Goal: Task Accomplishment & Management: Complete application form

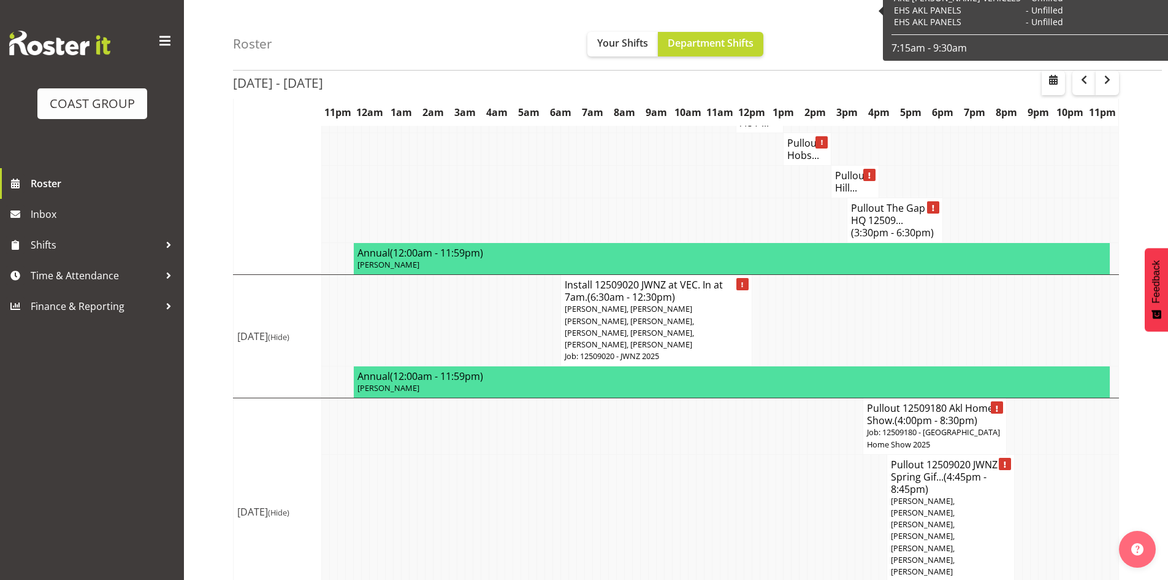
scroll to position [2345, 0]
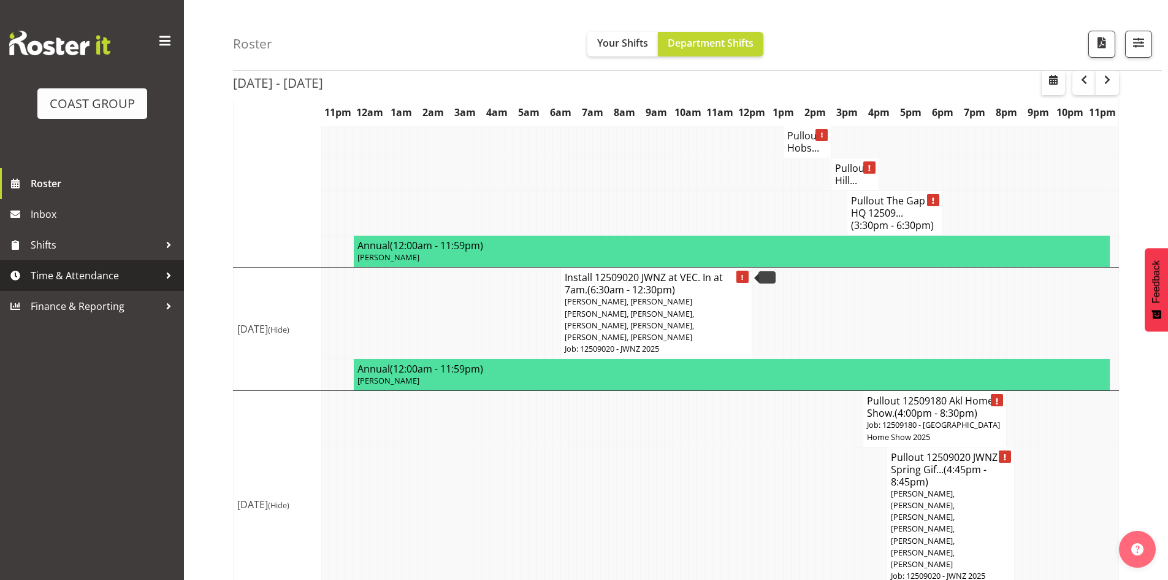
click at [108, 289] on link "Time & Attendance" at bounding box center [92, 275] width 184 height 31
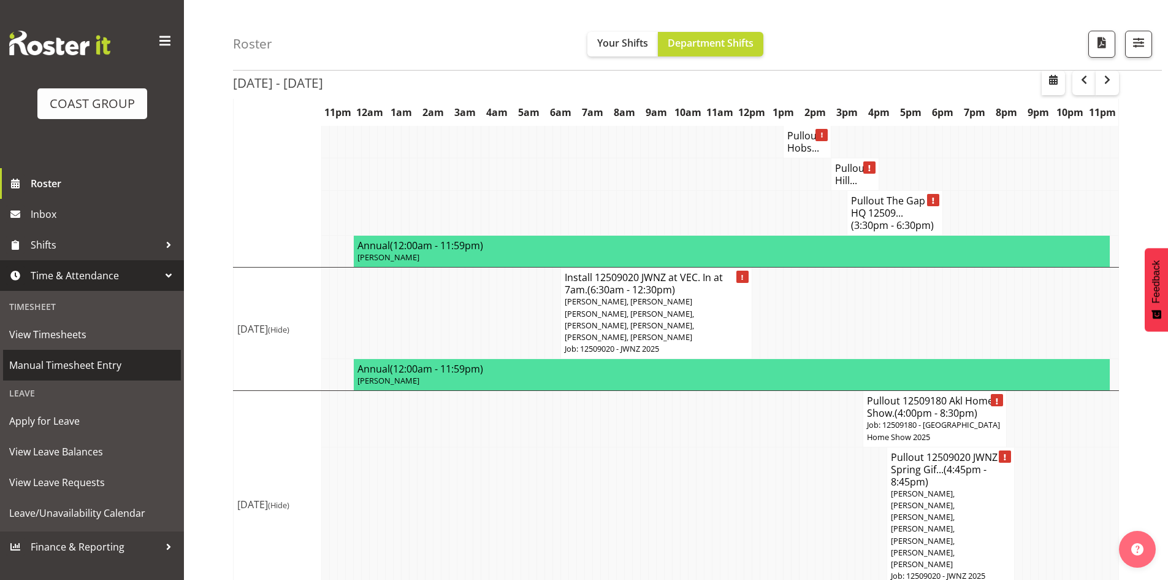
click at [123, 359] on span "Manual Timesheet Entry" at bounding box center [92, 365] width 166 height 18
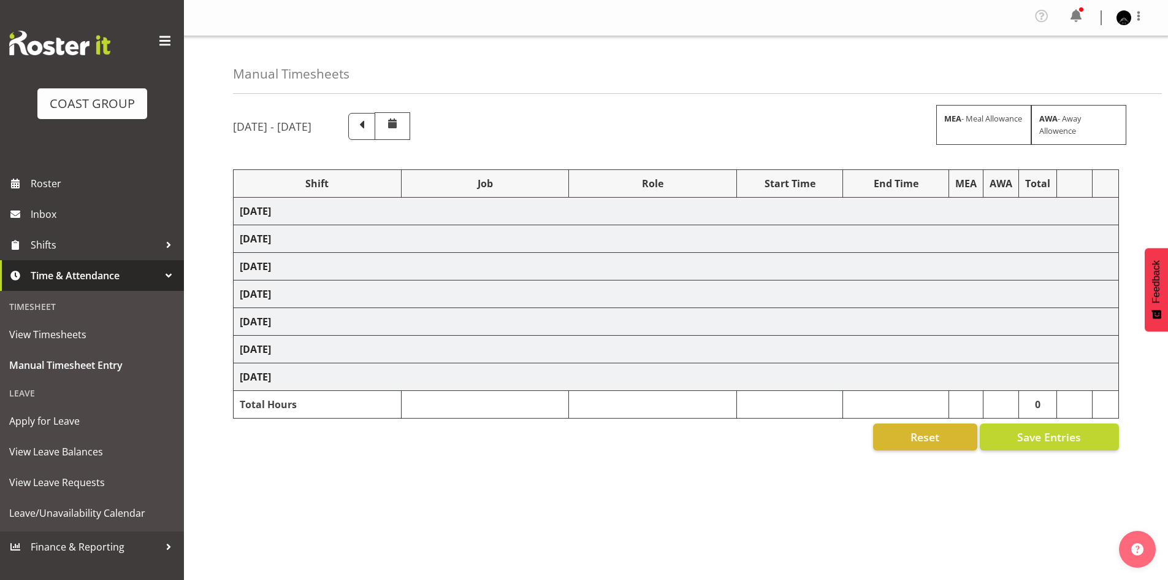
select select "80882"
select select "9932"
select select "80882"
select select "9932"
select select "78457"
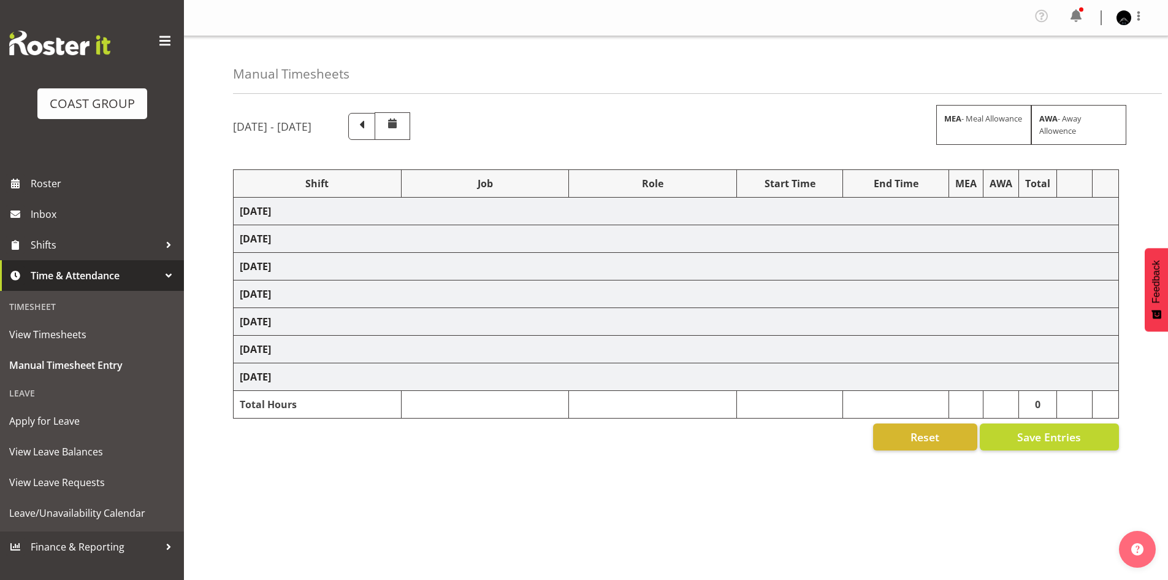
select select "9630"
select select "80882"
select select "9932"
select select "80882"
select select "9932"
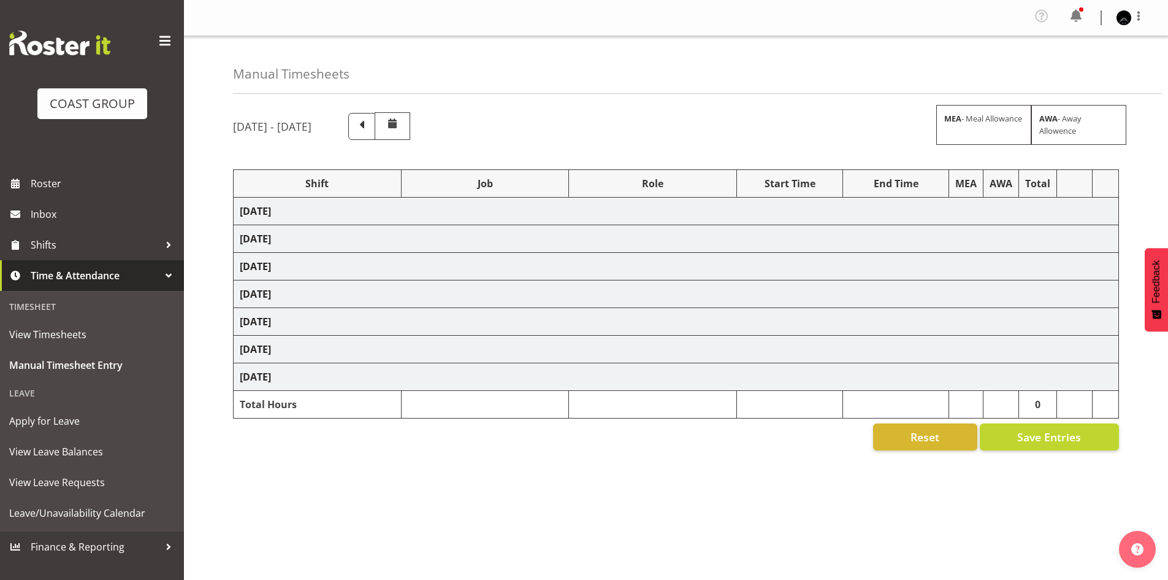
select select "80882"
select select "9932"
select select "80882"
select select "9932"
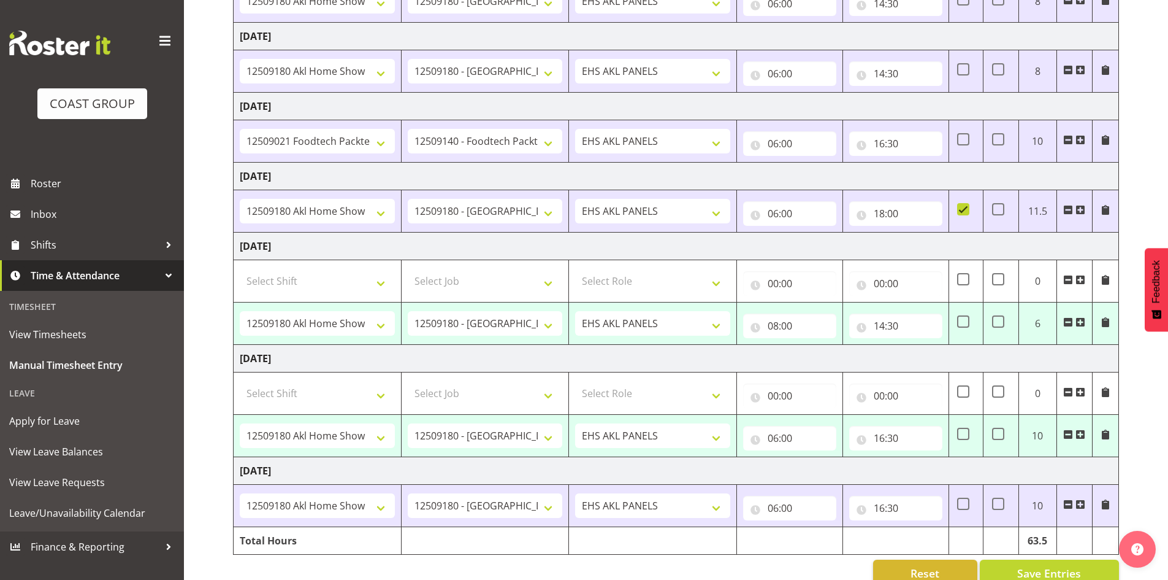
scroll to position [245, 0]
click at [886, 326] on input "14:30" at bounding box center [895, 325] width 93 height 25
click at [1052, 364] on td "[DATE]" at bounding box center [677, 358] width 886 height 28
click at [889, 437] on input "16:30" at bounding box center [895, 437] width 93 height 25
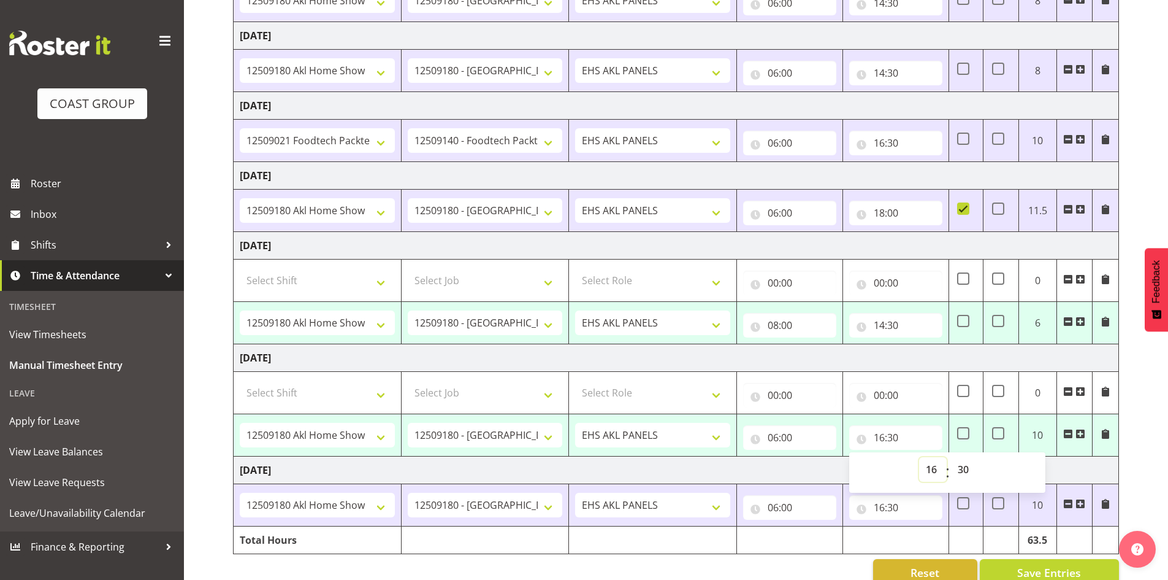
click at [930, 475] on select "00 01 02 03 04 05 06 07 08 09 10 11 12 13 14 15 16 17 18 19 20 21 22 23" at bounding box center [933, 469] width 28 height 25
select select "17"
click at [919, 457] on select "00 01 02 03 04 05 06 07 08 09 10 11 12 13 14 15 16 17 18 19 20 21 22 23" at bounding box center [933, 469] width 28 height 25
type input "17:30"
click at [1075, 476] on td "[DATE]" at bounding box center [677, 470] width 886 height 28
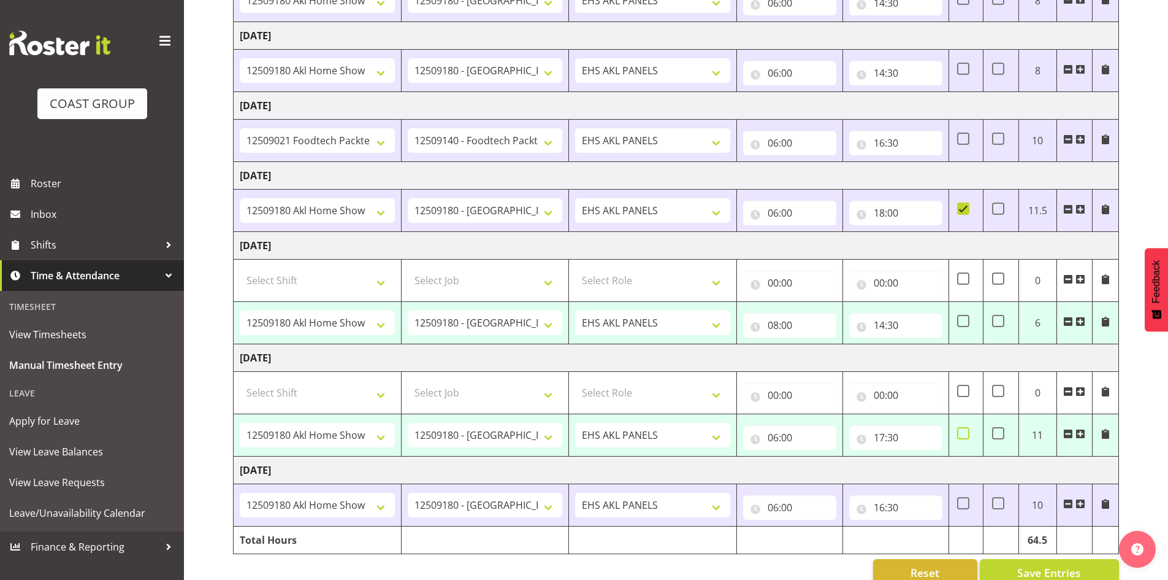
click at [967, 439] on span at bounding box center [963, 433] width 12 height 12
click at [965, 437] on input "checkbox" at bounding box center [961, 433] width 8 height 8
checkbox input "true"
click at [1029, 568] on span "Save Entries" at bounding box center [1050, 572] width 64 height 16
select select "80882"
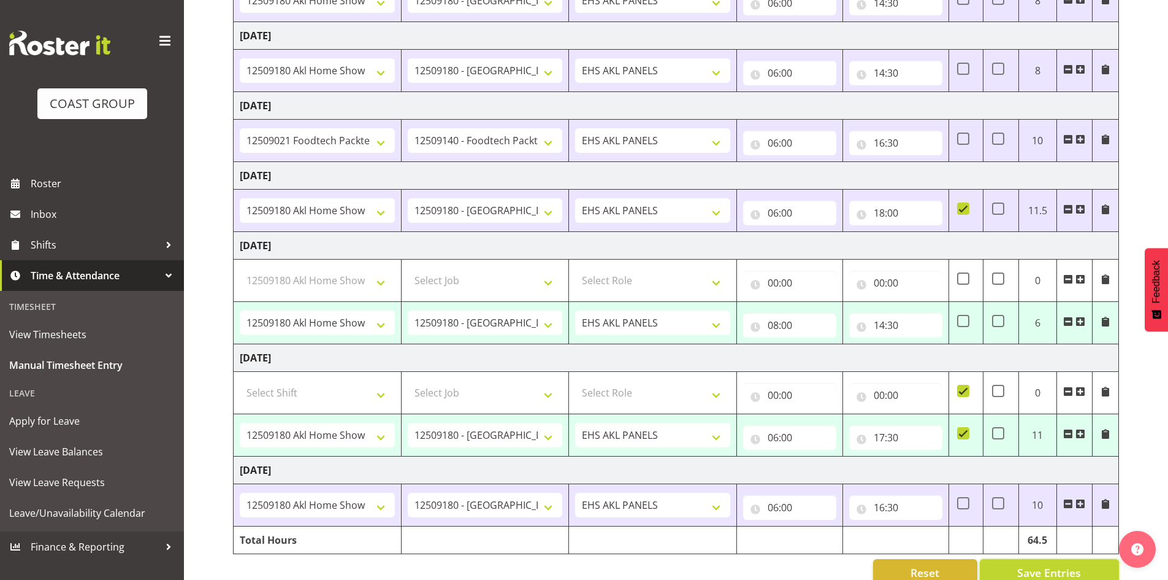
select select "9932"
type input "08:00"
type input "14:30"
select select "80882"
select select "9932"
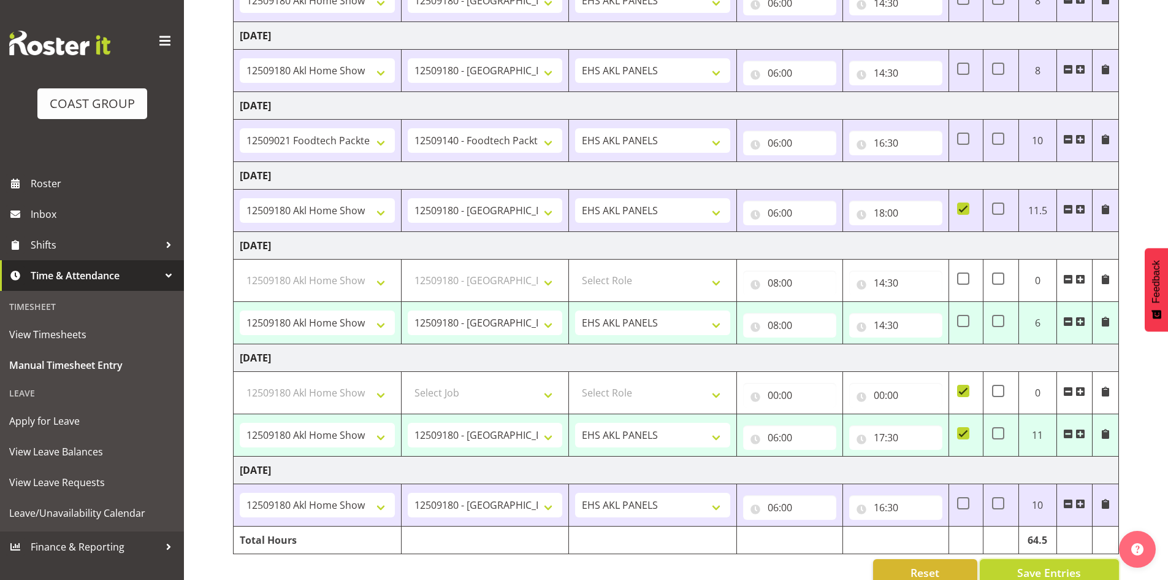
type input "06:00"
type input "17:30"
checkbox input "true"
select select "80882"
select select "9932"
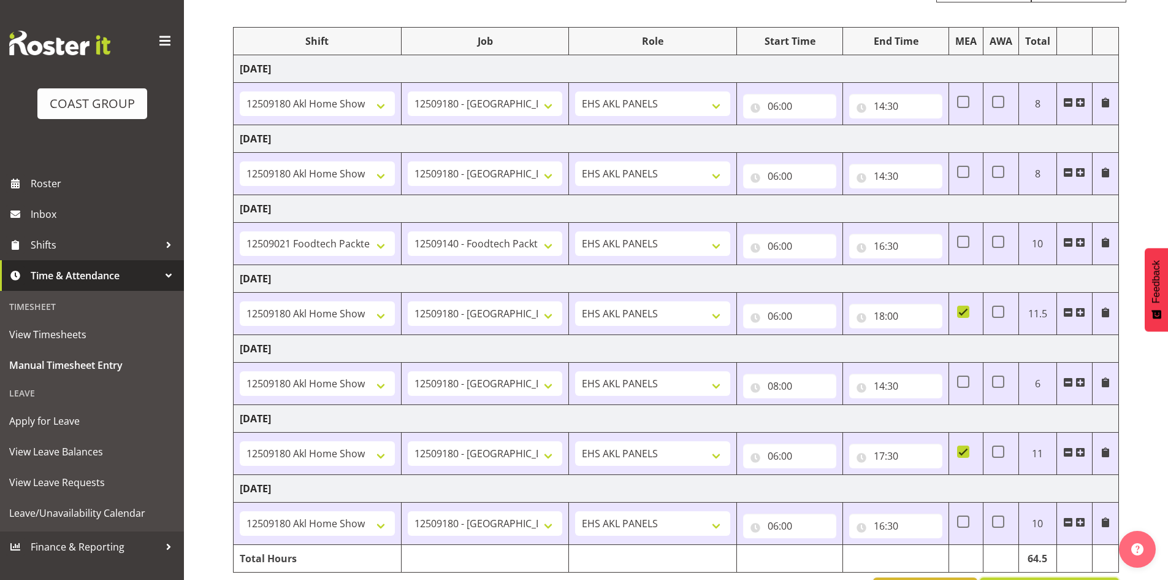
scroll to position [185, 0]
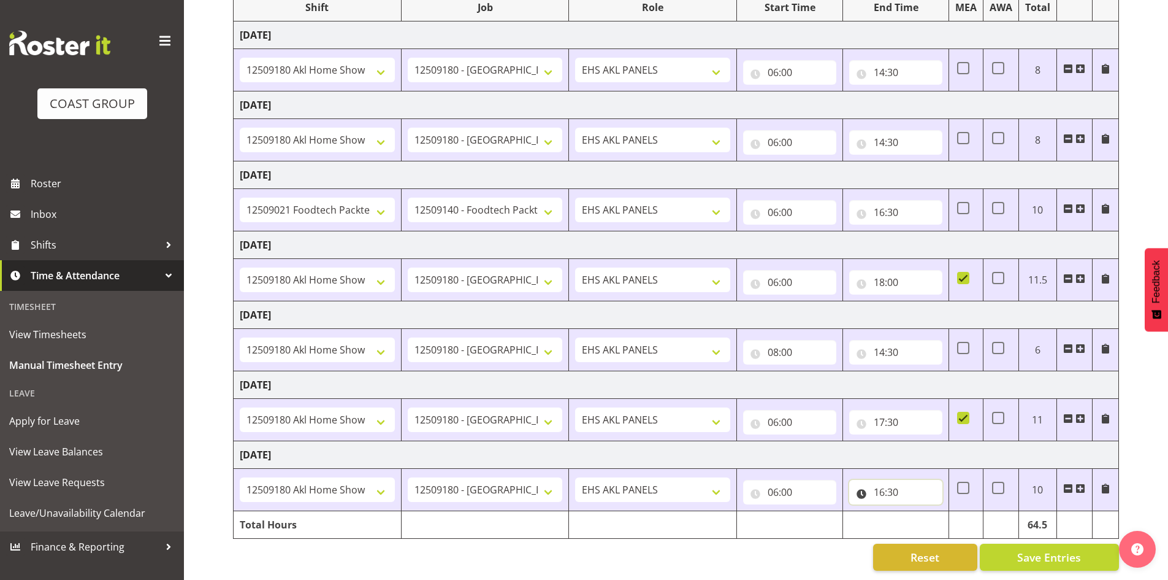
click at [881, 483] on input "16:30" at bounding box center [895, 492] width 93 height 25
click at [931, 515] on select "00 01 02 03 04 05 06 07 08 09 10 11 12 13 14 15 16 17 18 19 20 21 22 23" at bounding box center [933, 524] width 28 height 25
select select "17"
click at [919, 512] on select "00 01 02 03 04 05 06 07 08 09 10 11 12 13 14 15 16 17 18 19 20 21 22 23" at bounding box center [933, 524] width 28 height 25
type input "17:30"
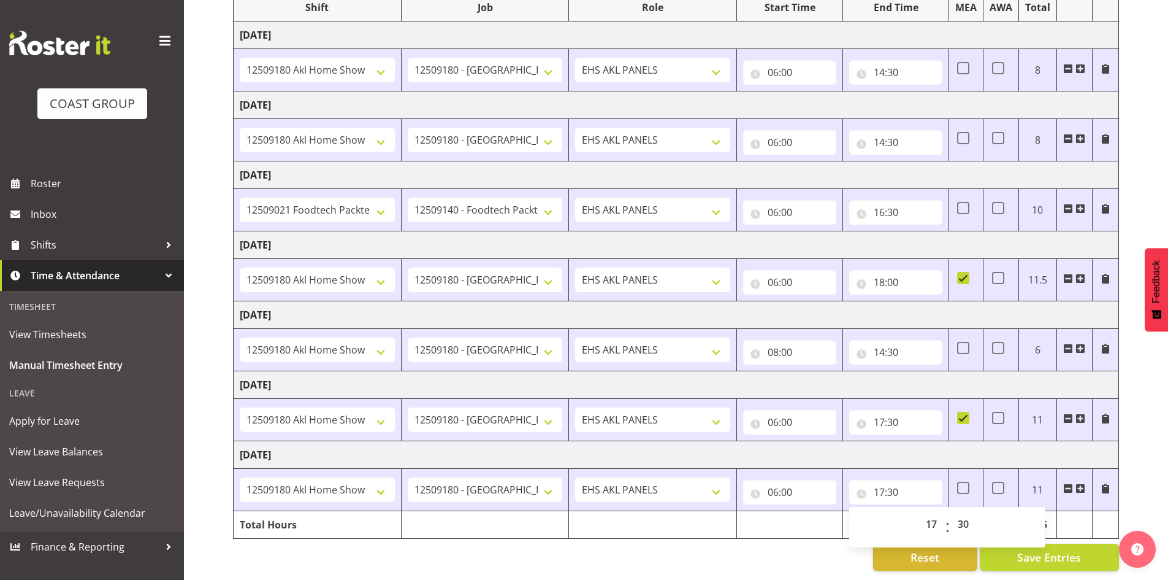
click at [1139, 489] on div "[DATE] - [DATE] MEA - Meal Allowance AWA - Away Allowence Shift Job Role Start …" at bounding box center [700, 253] width 935 height 653
click at [1049, 549] on span "Save Entries" at bounding box center [1050, 557] width 64 height 16
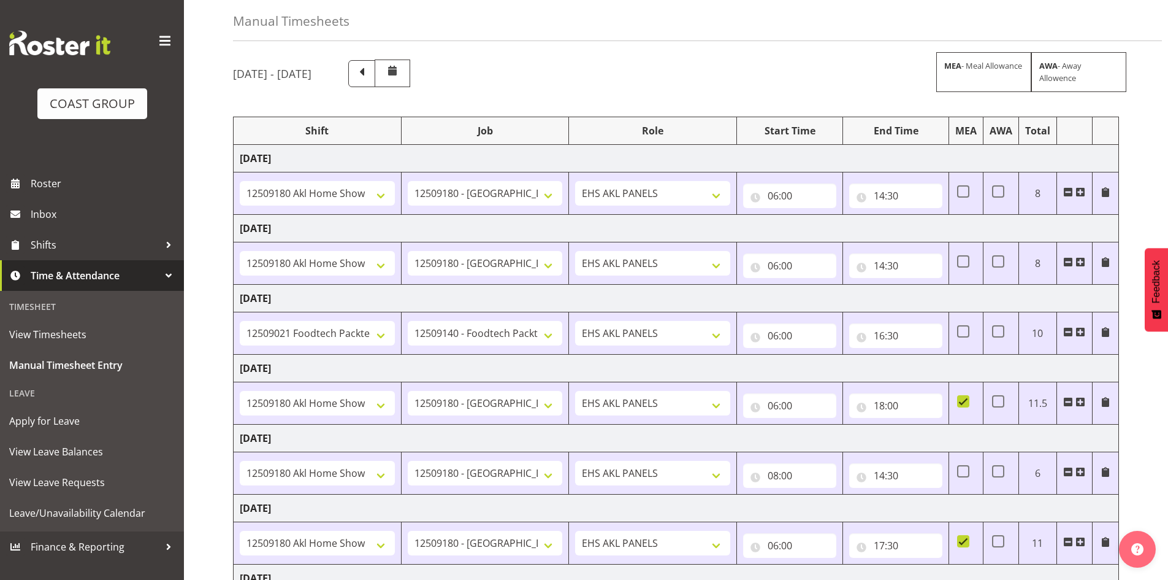
scroll to position [0, 0]
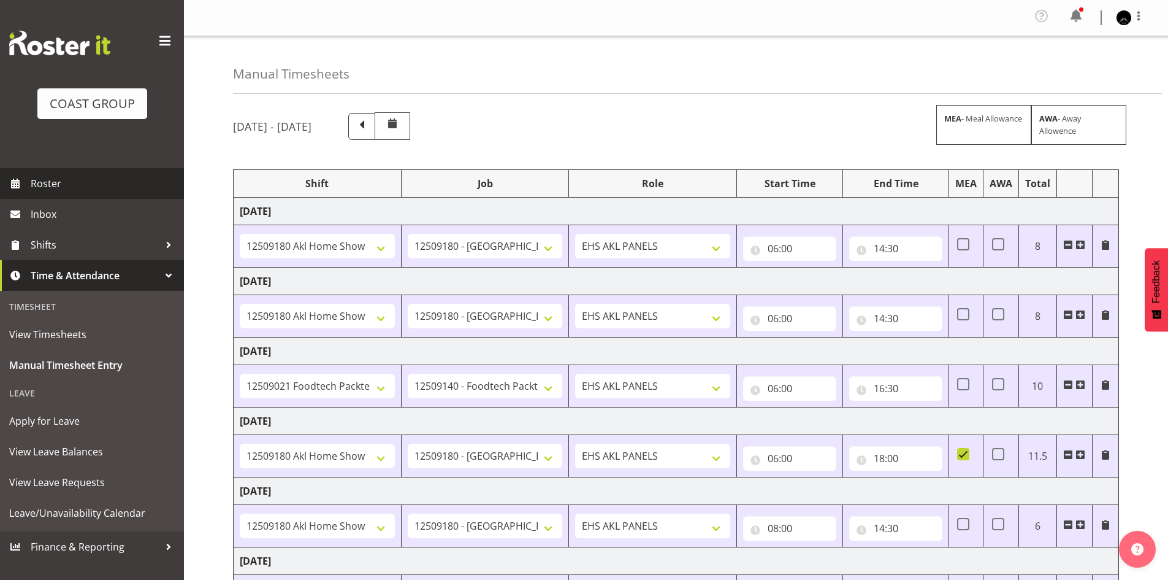
click at [71, 185] on span "Roster" at bounding box center [104, 183] width 147 height 18
